Goal: Find specific fact: Find contact information

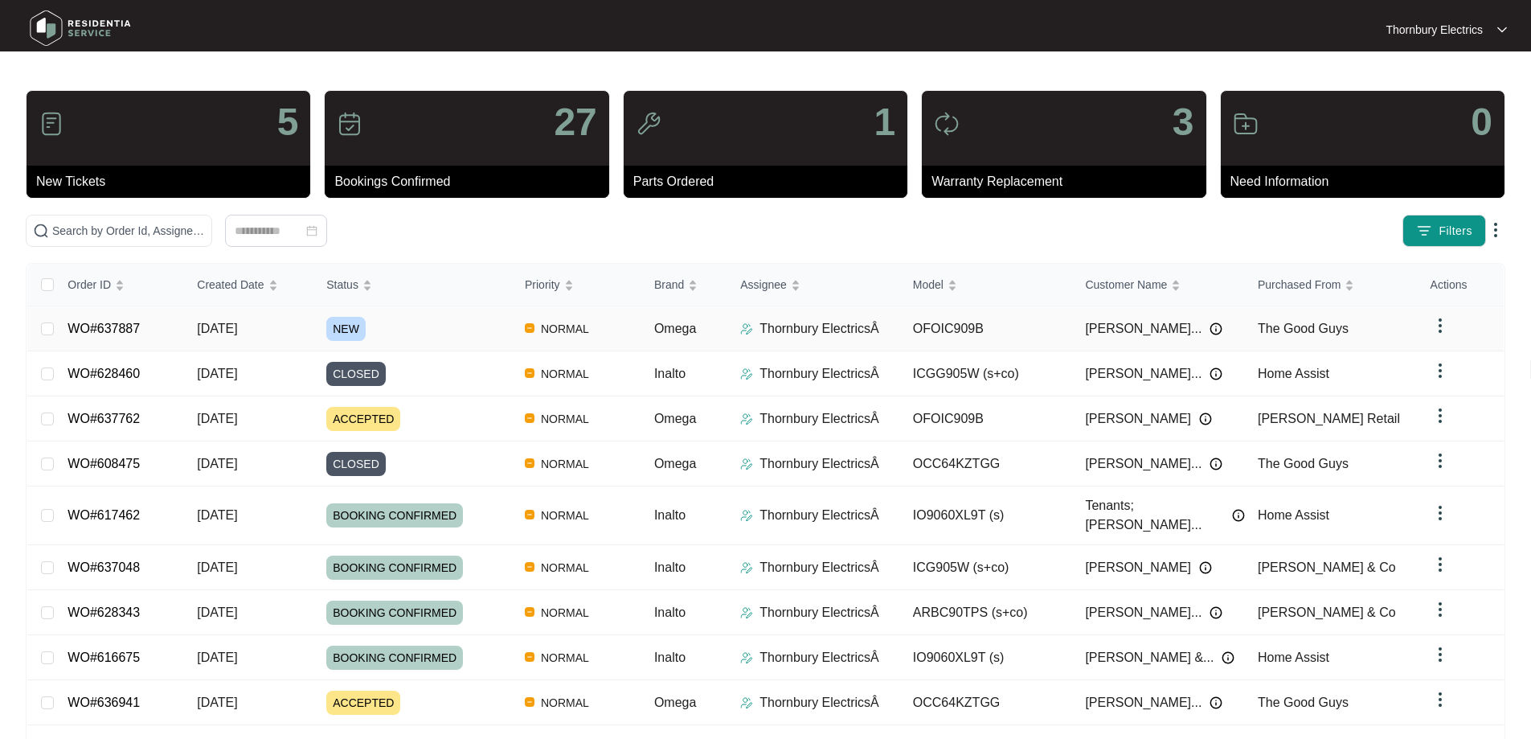
click at [335, 332] on span "NEW" at bounding box center [345, 329] width 39 height 24
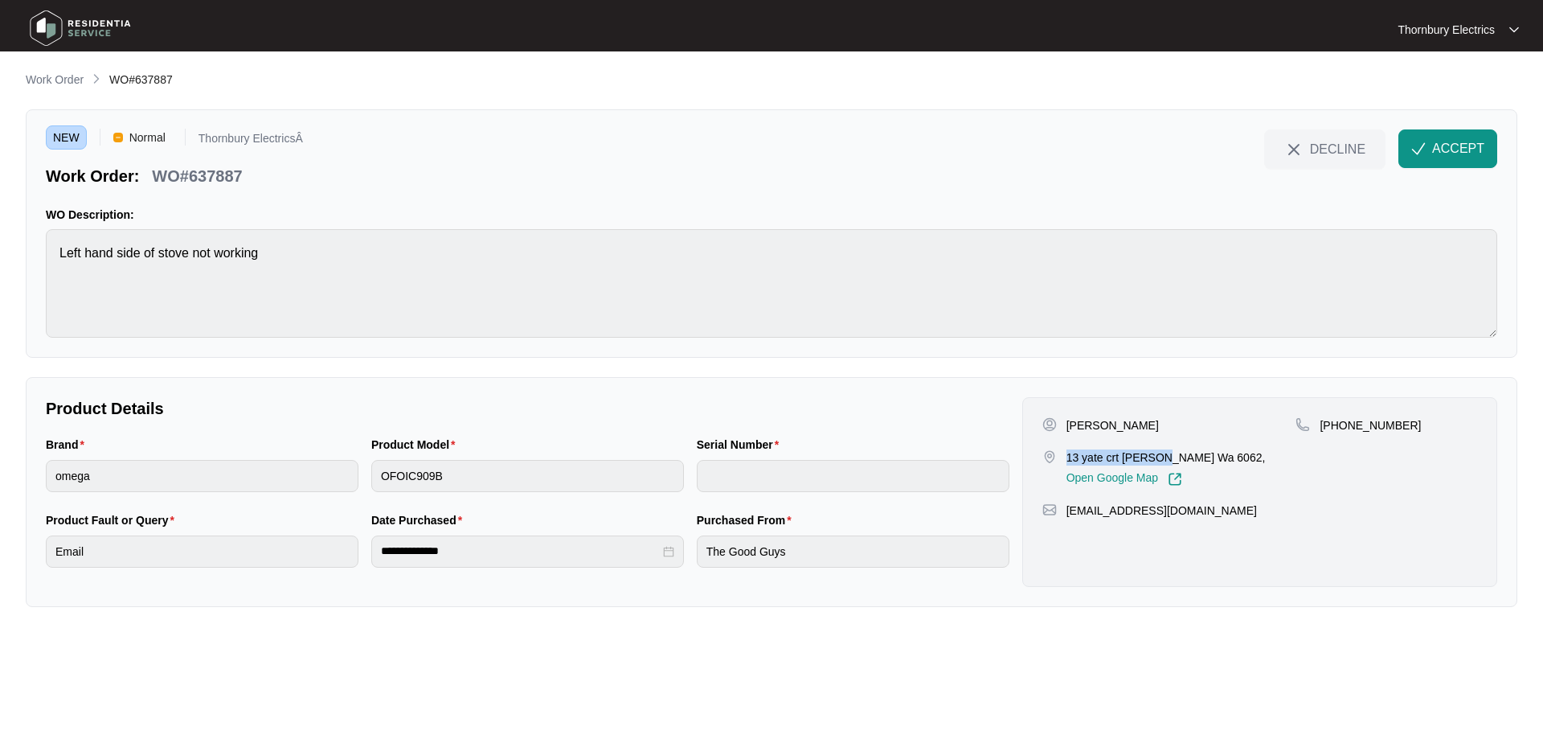
drag, startPoint x: 1066, startPoint y: 465, endPoint x: 1158, endPoint y: 457, distance: 91.9
click at [1158, 457] on p "13 yate crt [PERSON_NAME] Wa 6062," at bounding box center [1166, 457] width 199 height 16
copy p "13 yate crt [PERSON_NAME]"
click at [1444, 150] on span "ACCEPT" at bounding box center [1459, 148] width 52 height 19
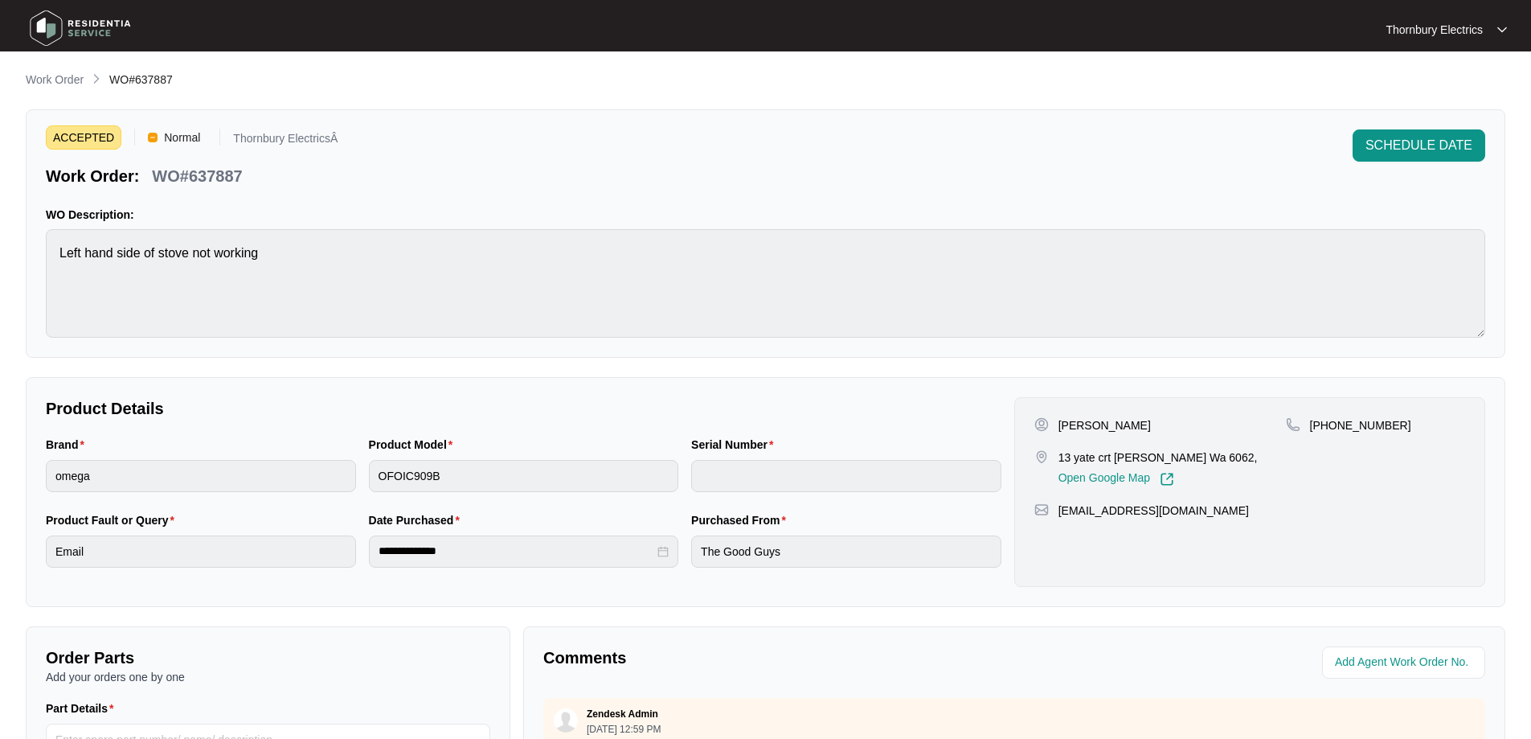
click at [207, 177] on p "WO#637887" at bounding box center [197, 176] width 90 height 23
copy p "637887"
drag, startPoint x: 1230, startPoint y: 512, endPoint x: 1055, endPoint y: 507, distance: 174.5
click at [1055, 507] on div "[EMAIL_ADDRESS][DOMAIN_NAME]" at bounding box center [1250, 510] width 431 height 16
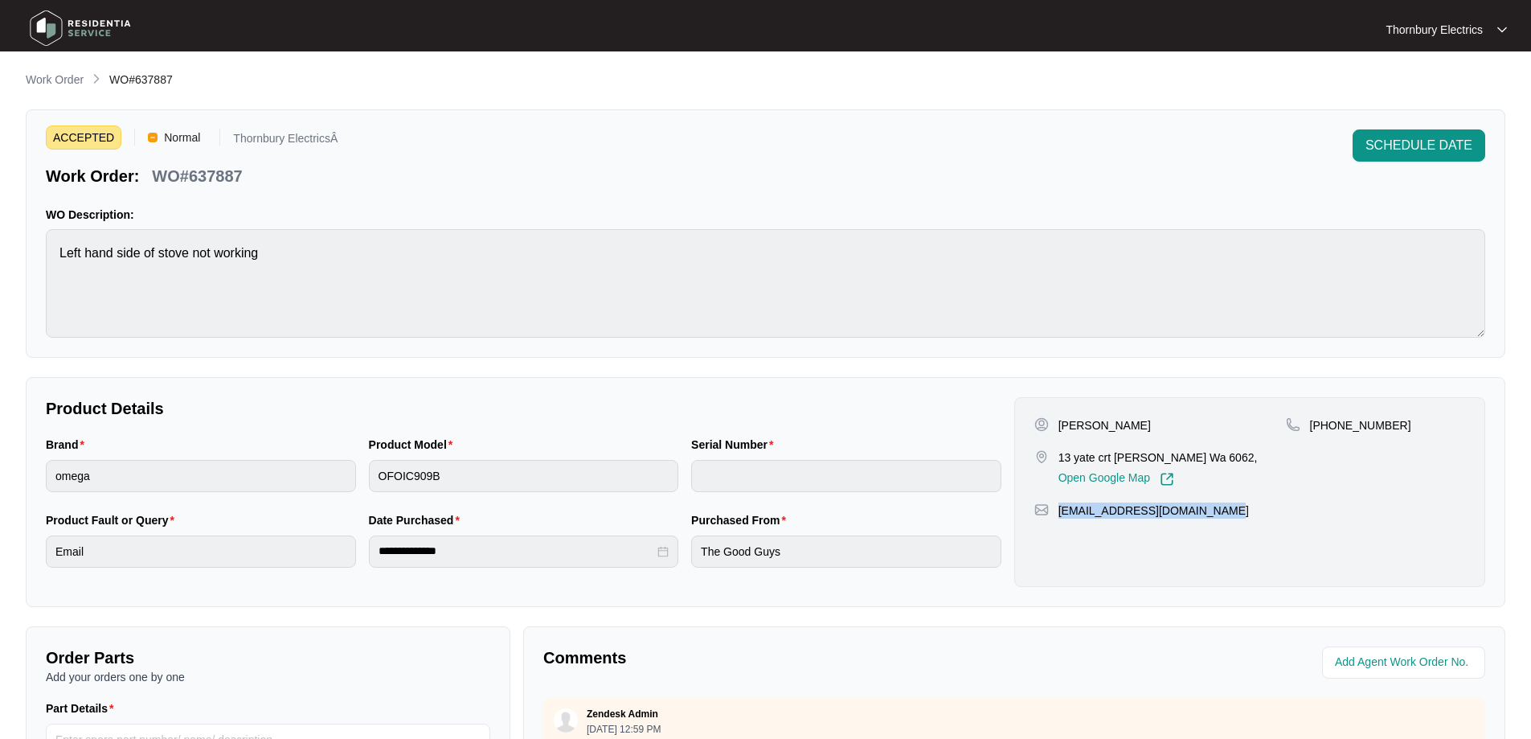
copy p "[EMAIL_ADDRESS][DOMAIN_NAME]"
click at [1081, 428] on p "[PERSON_NAME]" at bounding box center [1105, 425] width 92 height 16
copy p "Letizia"
click at [1106, 425] on p "[PERSON_NAME]" at bounding box center [1105, 425] width 92 height 16
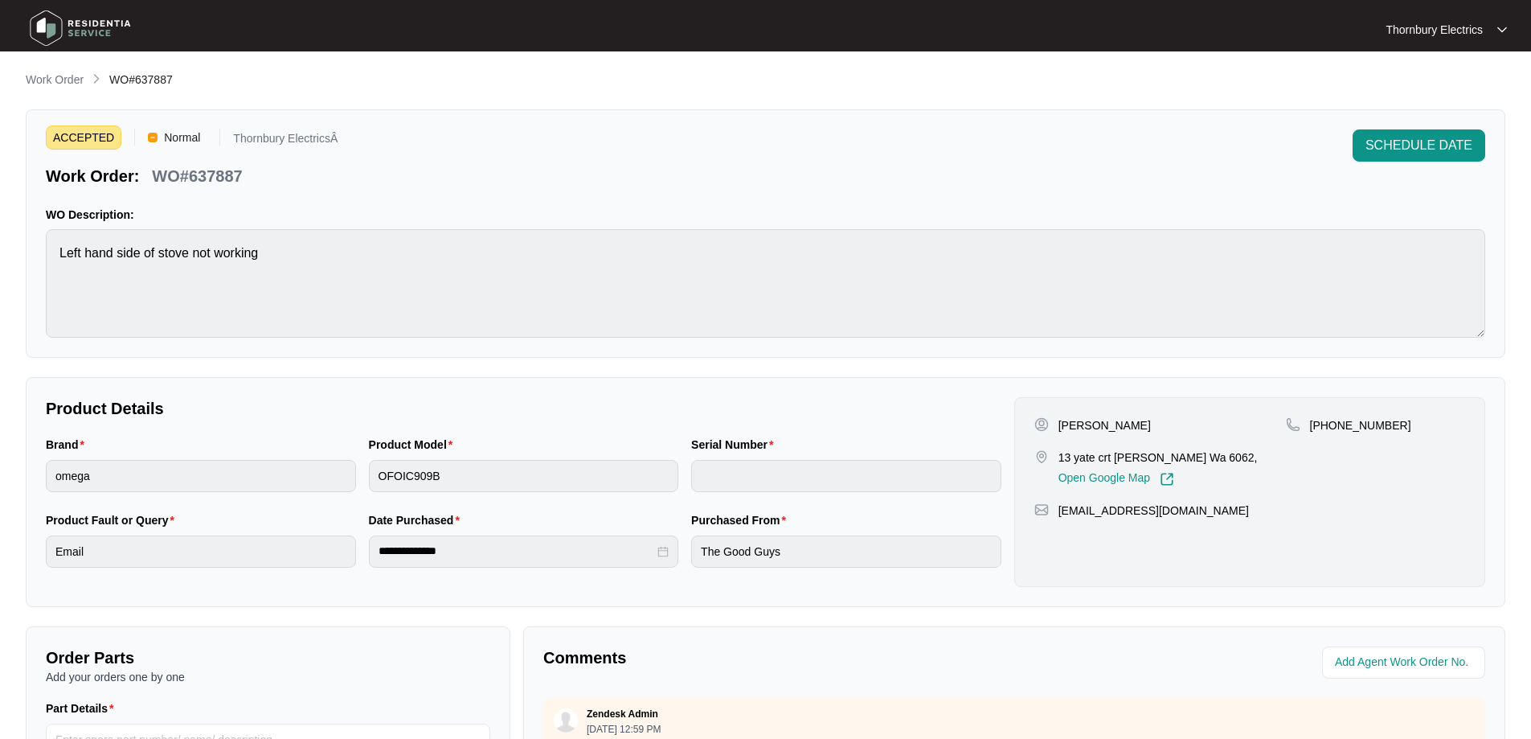
click at [1106, 425] on p "[PERSON_NAME]" at bounding box center [1105, 425] width 92 height 16
copy p "Stepanoski"
drag, startPoint x: 1393, startPoint y: 421, endPoint x: 1329, endPoint y: 435, distance: 65.7
click at [1329, 435] on div "[PHONE_NUMBER]" at bounding box center [1375, 451] width 179 height 69
copy p "421694015"
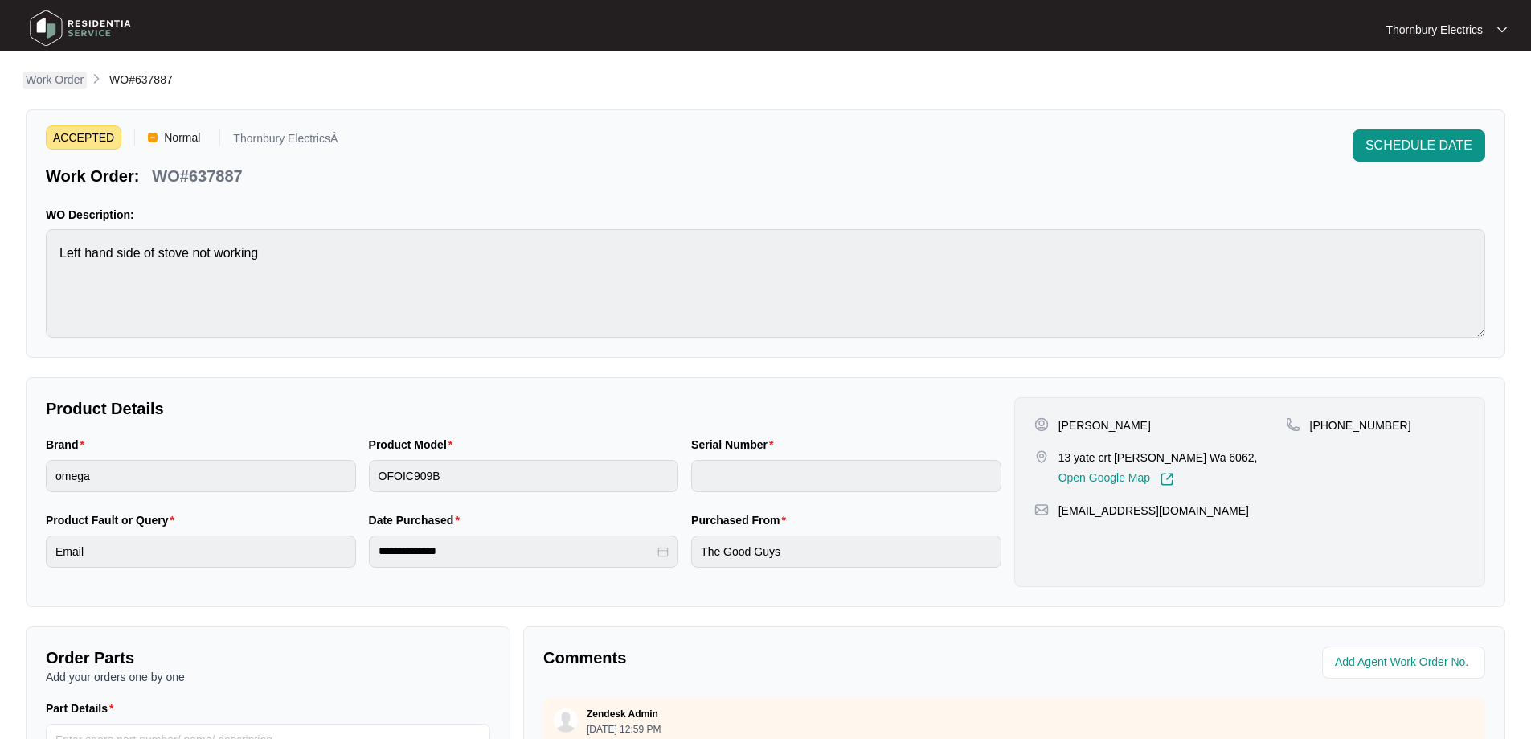
click at [59, 76] on p "Work Order" at bounding box center [55, 80] width 58 height 16
